Goal: Use online tool/utility

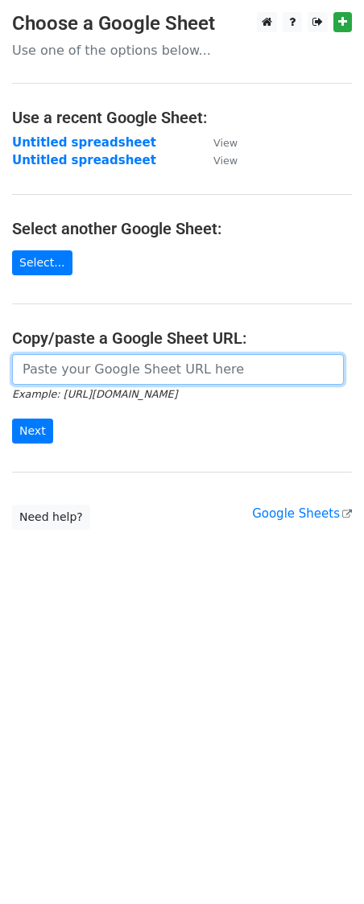
click at [49, 374] on input "url" at bounding box center [178, 369] width 332 height 31
paste input "[URL][DOMAIN_NAME]"
type input "[URL][DOMAIN_NAME]"
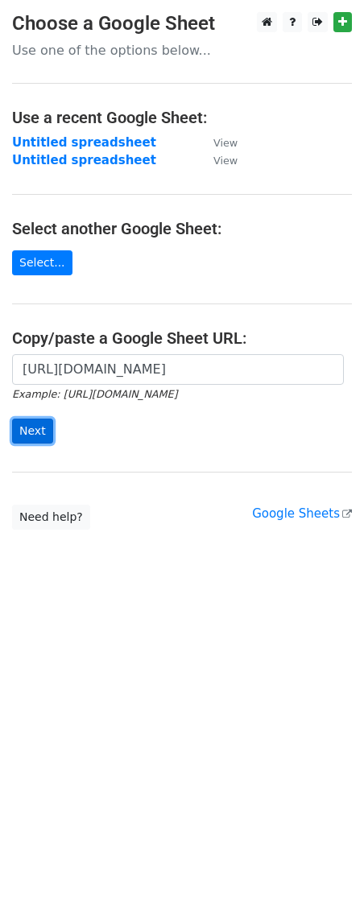
scroll to position [0, 0]
click at [35, 440] on input "Next" at bounding box center [32, 431] width 41 height 25
